Goal: Task Accomplishment & Management: Manage account settings

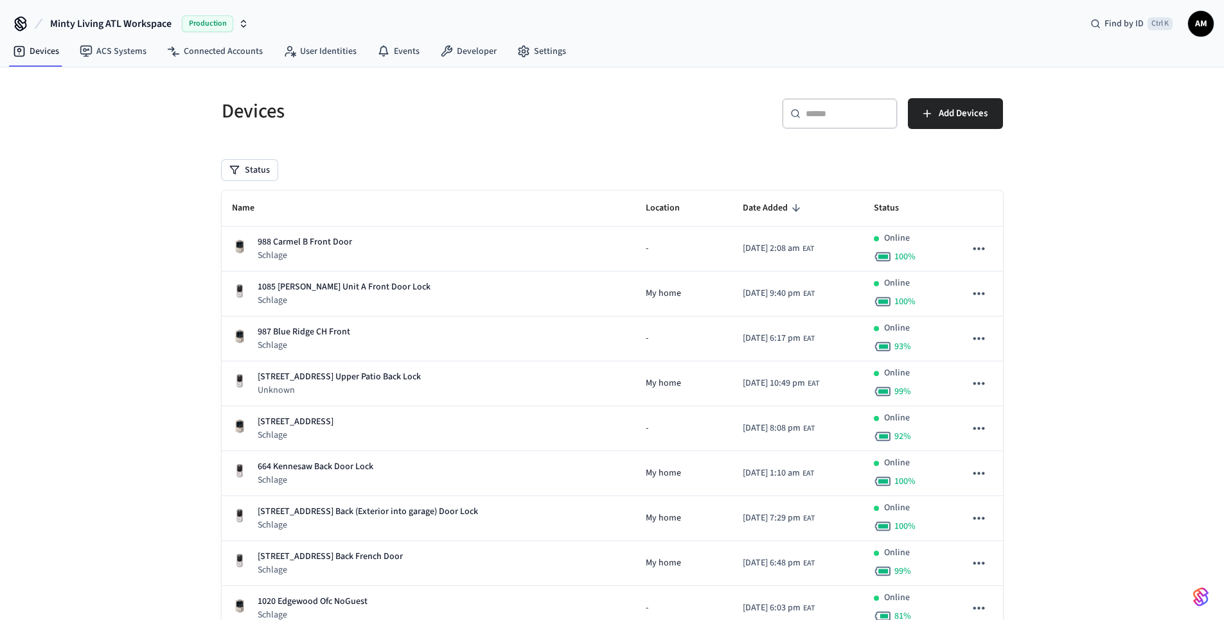
click at [811, 116] on input "text" at bounding box center [846, 113] width 83 height 13
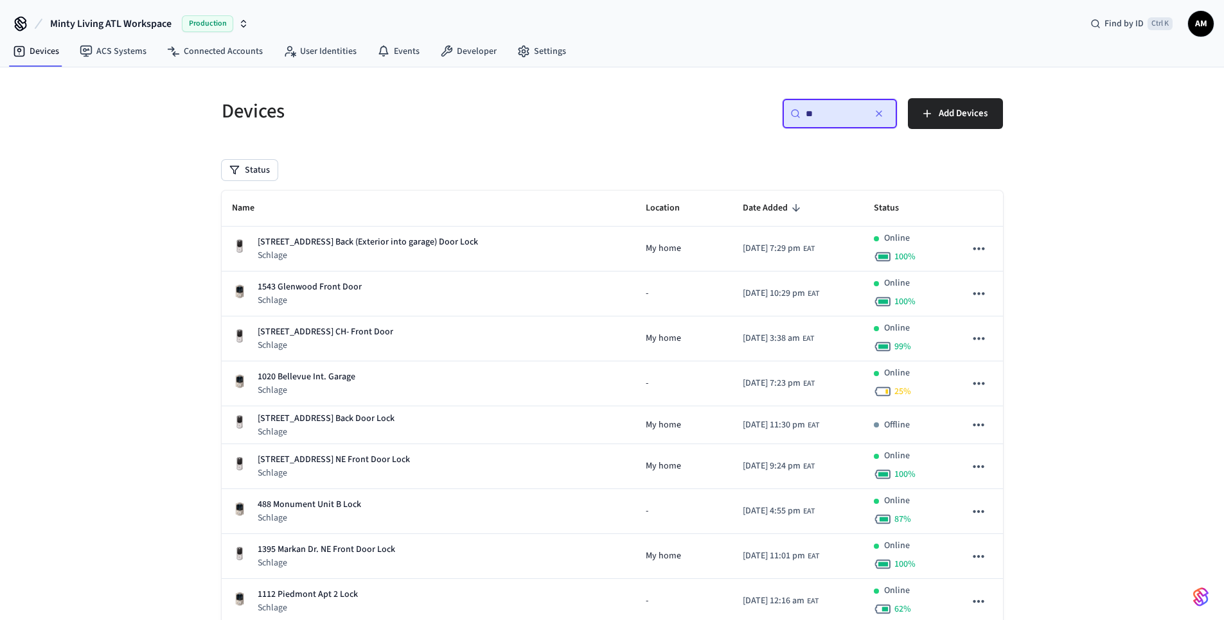
type input "*"
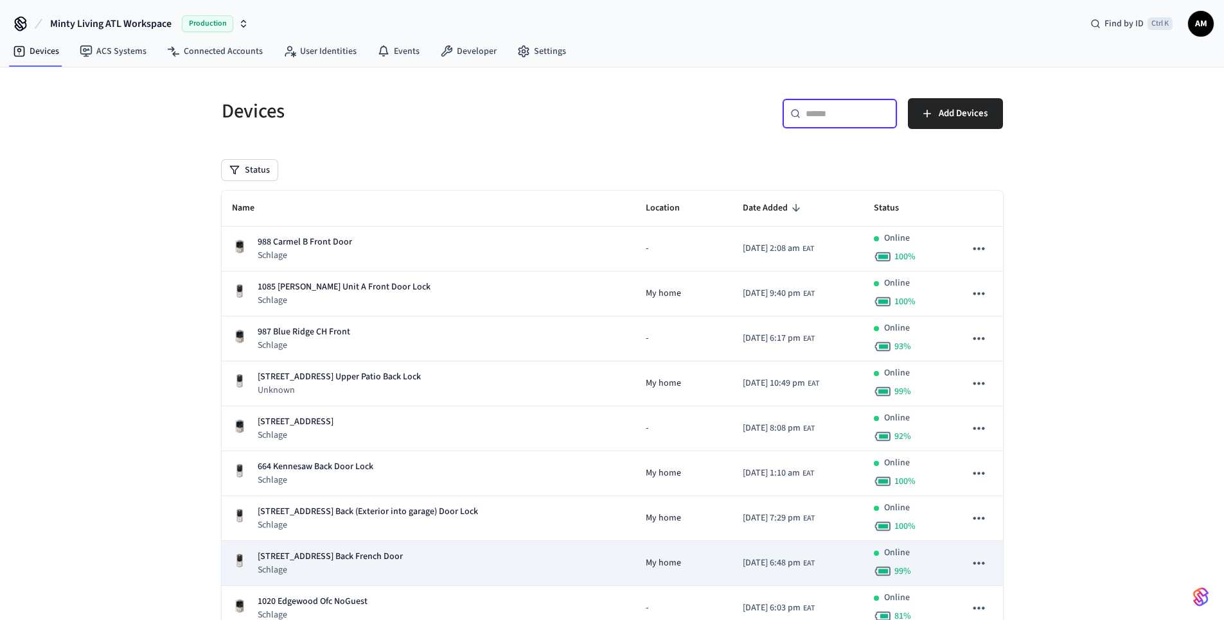
click at [899, 570] on span "99 %" at bounding box center [902, 571] width 17 height 13
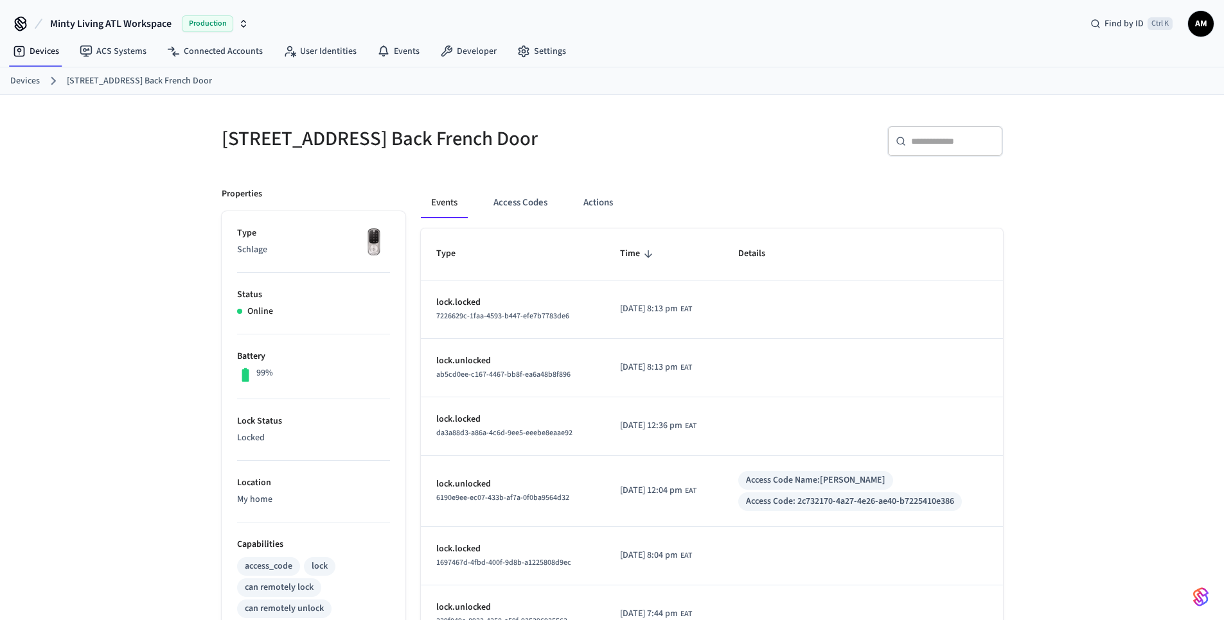
click at [31, 82] on link "Devices" at bounding box center [25, 81] width 30 height 13
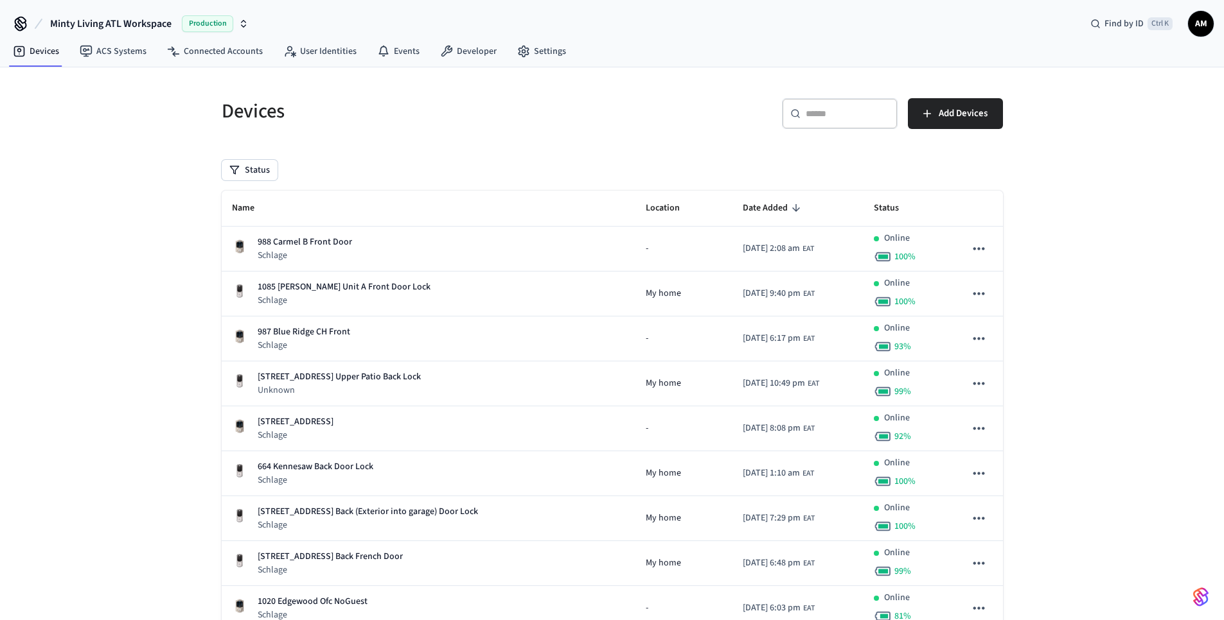
click at [811, 115] on input "text" at bounding box center [846, 113] width 83 height 13
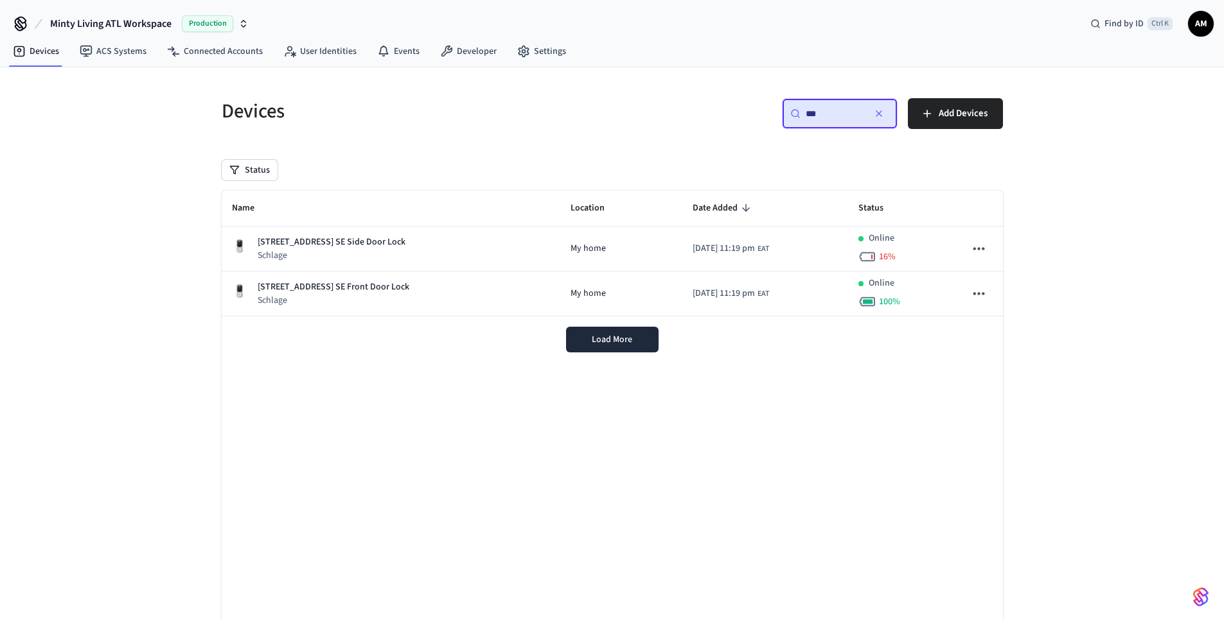
type input "***"
